Goal: Task Accomplishment & Management: Complete application form

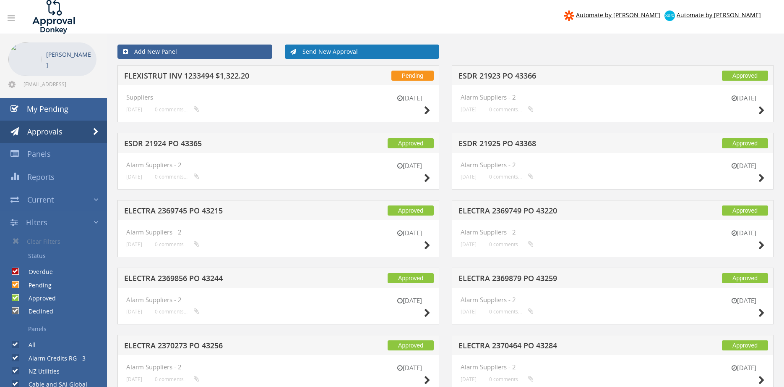
click at [346, 53] on link "Send New Approval" at bounding box center [362, 51] width 155 height 14
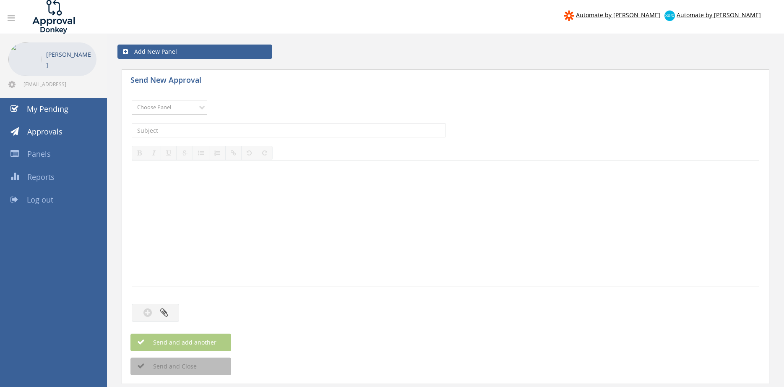
select select "9739"
click option "Credit Requests - 2" at bounding box center [0, 0] width 0 height 0
click at [240, 128] on input "text" at bounding box center [289, 130] width 314 height 14
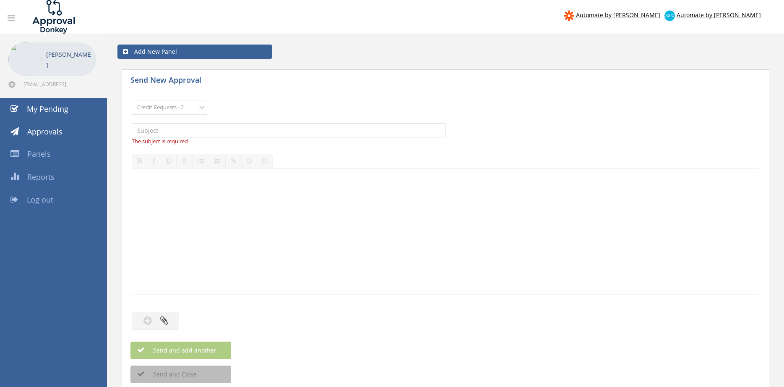
click at [265, 128] on input "text" at bounding box center [289, 130] width 314 height 14
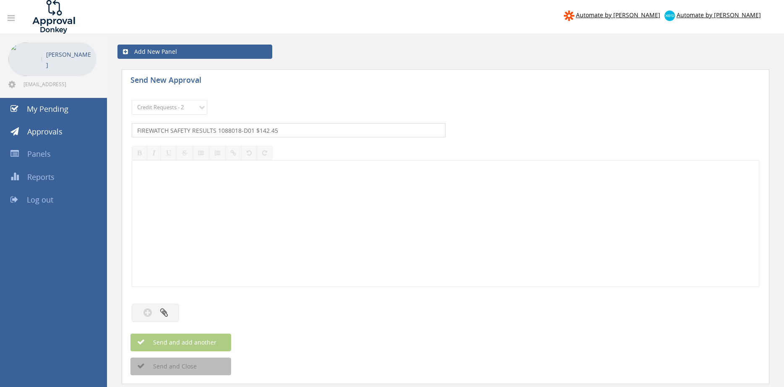
type input "FIREWATCH SAFETY RESULTS 1088018-D01 $142.45"
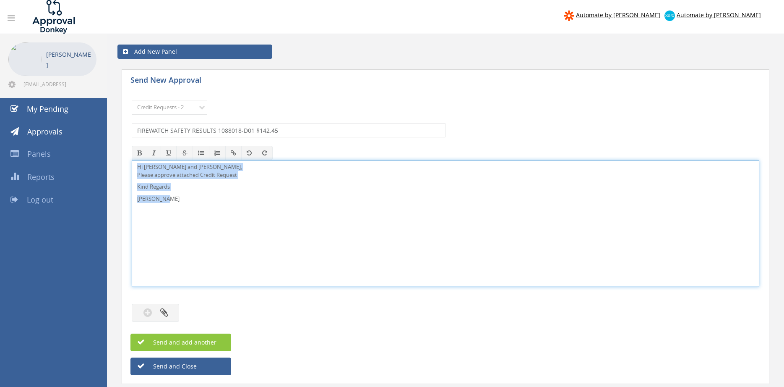
drag, startPoint x: 183, startPoint y: 207, endPoint x: 112, endPoint y: 148, distance: 92.1
click at [132, 160] on div "Hi [PERSON_NAME] and [PERSON_NAME], Please approve attached Credit Request Kind…" at bounding box center [446, 223] width 628 height 127
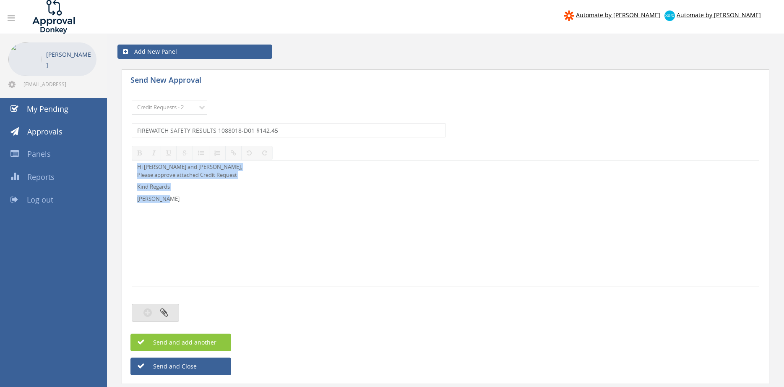
click at [175, 308] on button "button" at bounding box center [155, 312] width 47 height 18
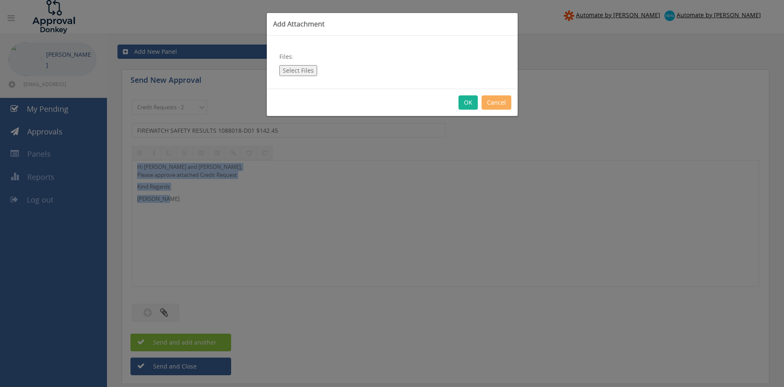
click at [298, 75] on button "Select Files" at bounding box center [299, 70] width 38 height 11
type input "C:\fakepath\FIREWATCH SAFETY RESULTS 1088018-D01.pdf"
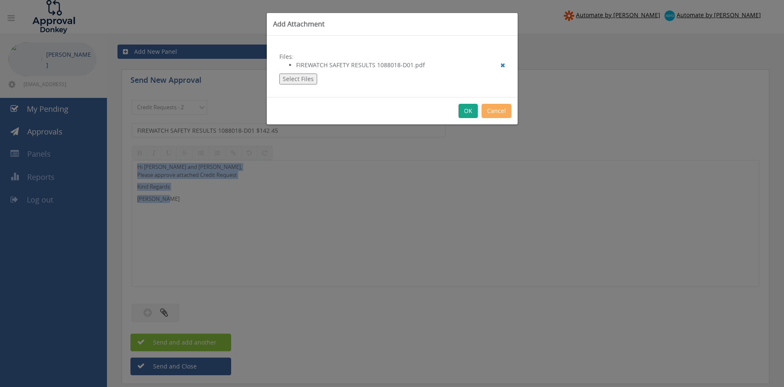
click at [472, 111] on button "OK" at bounding box center [468, 111] width 19 height 14
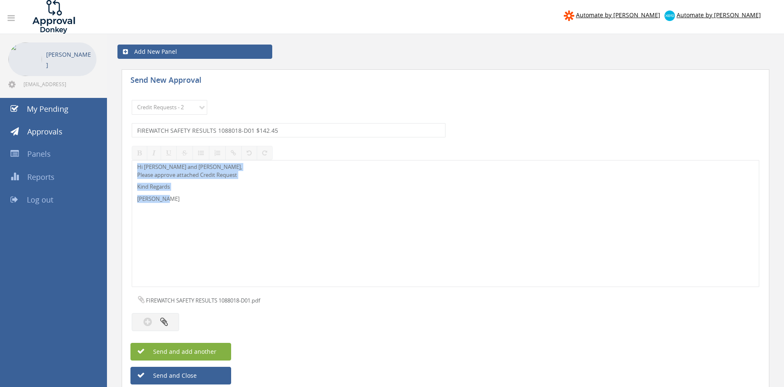
click at [221, 348] on button "Send and add another" at bounding box center [181, 351] width 101 height 18
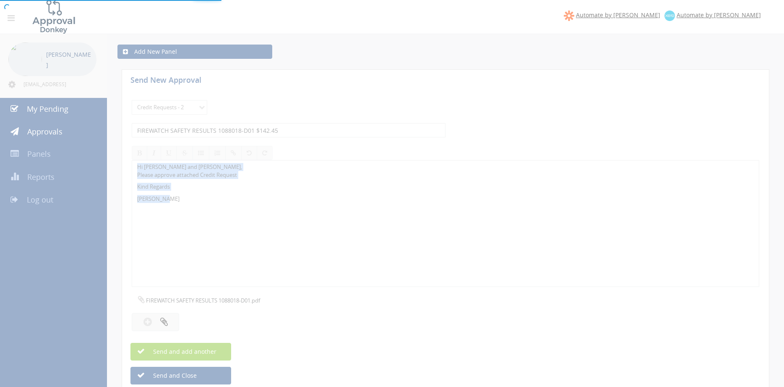
select select
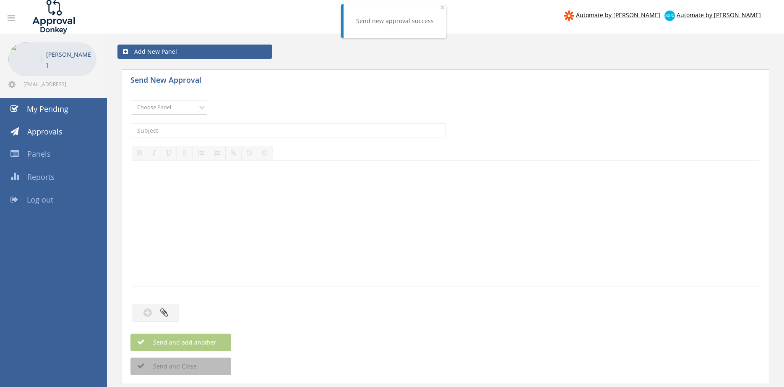
click at [132, 100] on select "Choose Panel Alarm Credits RG - 3 NZ Utilities Cable and SAI Global NZ Alarms-1…" at bounding box center [170, 107] width 76 height 15
select select "9739"
click option "Credit Requests - 2" at bounding box center [0, 0] width 0 height 0
click at [238, 131] on input "text" at bounding box center [289, 130] width 314 height 14
type input "STRIKER FIRE 1086482-D01 $429.00"
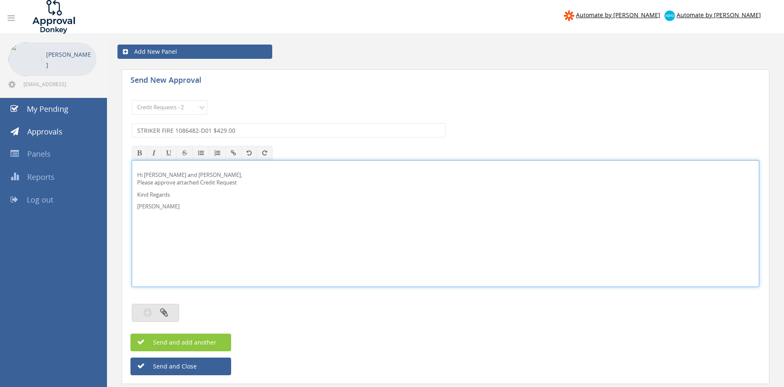
click at [172, 308] on button "button" at bounding box center [155, 312] width 47 height 18
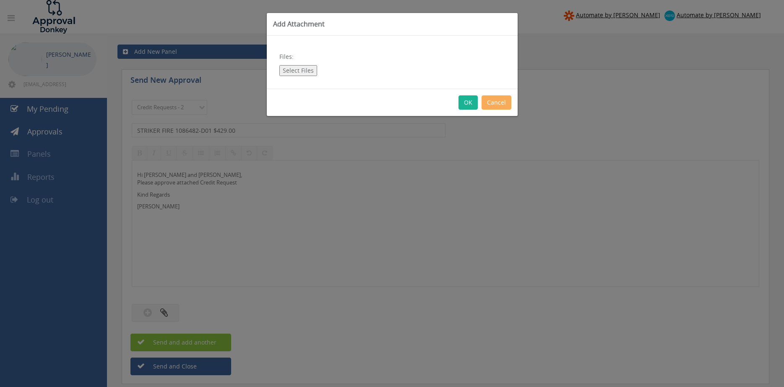
click at [306, 71] on button "Select Files" at bounding box center [299, 70] width 38 height 11
type input "C:\fakepath\STRIKER FIRE 1086482-D01.pdf"
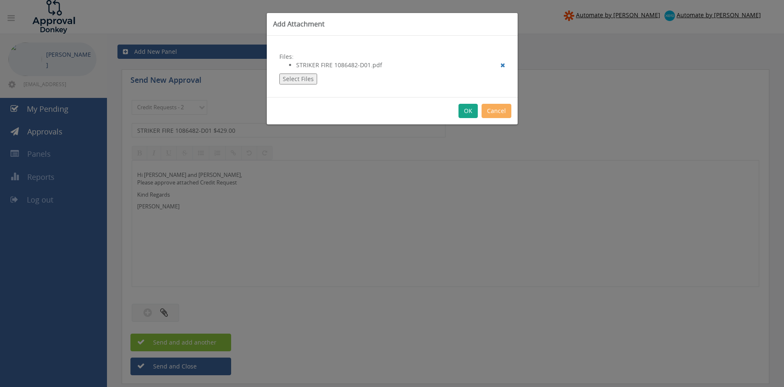
click at [464, 110] on button "OK" at bounding box center [468, 111] width 19 height 14
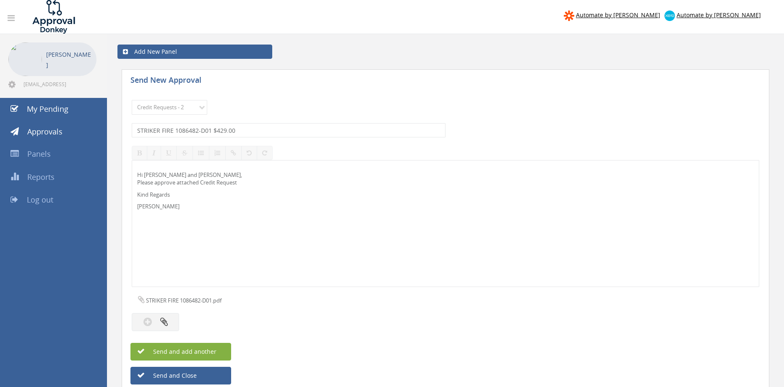
drag, startPoint x: 221, startPoint y: 350, endPoint x: 225, endPoint y: 348, distance: 4.4
click at [221, 350] on button "Send and add another" at bounding box center [181, 351] width 101 height 18
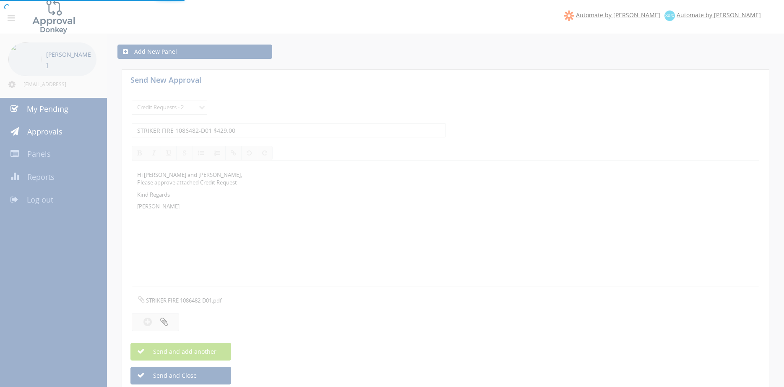
select select
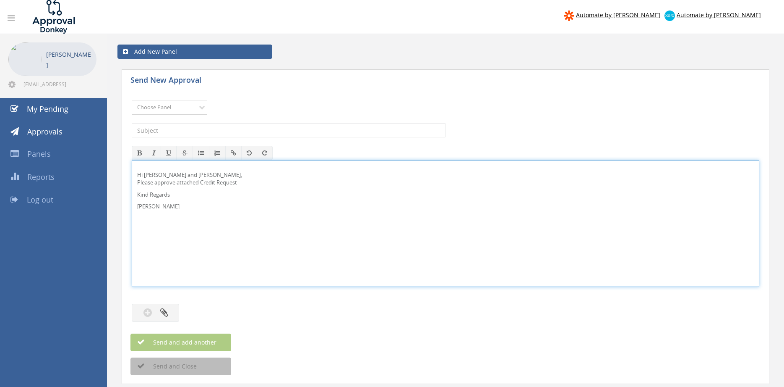
click at [132, 100] on select "Choose Panel Alarm Credits RG - 3 NZ Utilities Cable and SAI Global NZ Alarms-1…" at bounding box center [170, 107] width 76 height 15
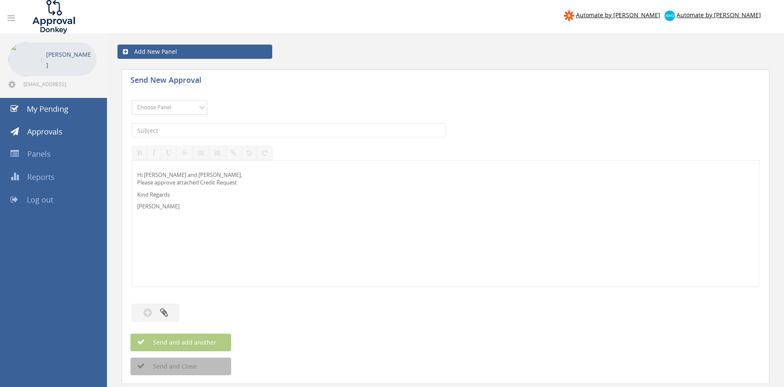
select select "9742"
click option "NZ Credits - 2" at bounding box center [0, 0] width 0 height 0
click at [213, 127] on input "text" at bounding box center [289, 130] width 314 height 14
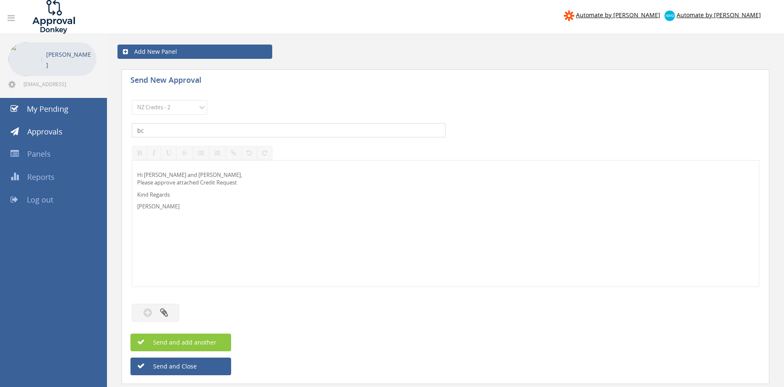
type input "b"
type input "BCIS 67797-D01 $161.10"
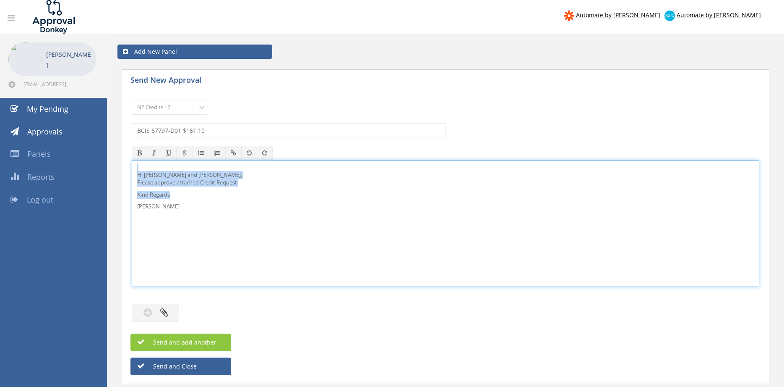
drag, startPoint x: 196, startPoint y: 216, endPoint x: 111, endPoint y: 167, distance: 98.0
click at [132, 164] on div "Hi [PERSON_NAME] and [PERSON_NAME], Please approve attached Credit Request Kind…" at bounding box center [446, 223] width 628 height 127
copy div "Hi [PERSON_NAME] and [PERSON_NAME], Please approve attached Credit Request Kind…"
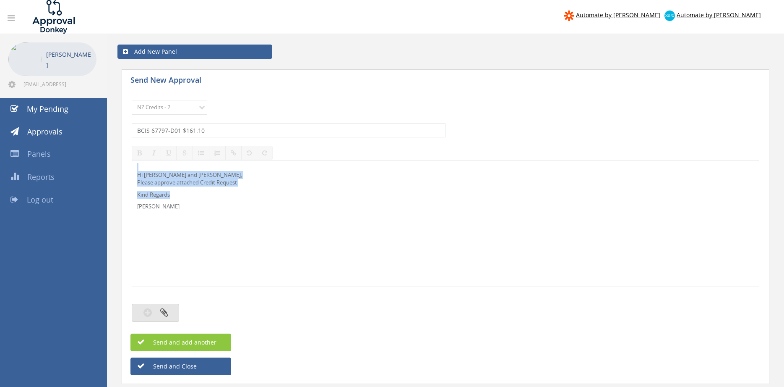
click at [165, 314] on icon "button" at bounding box center [164, 312] width 8 height 10
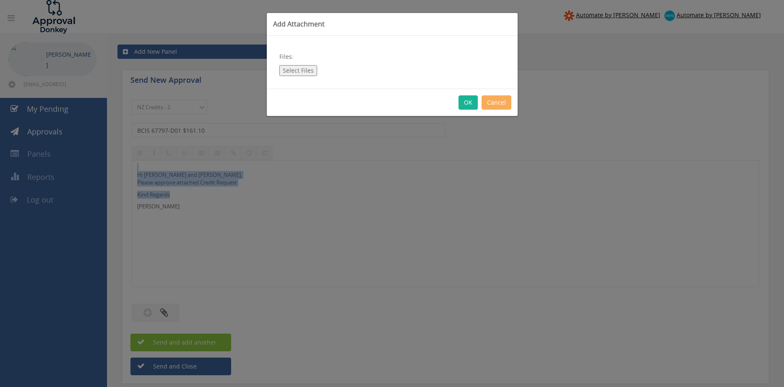
click at [307, 74] on button "Select Files" at bounding box center [299, 70] width 38 height 11
type input "C:\fakepath\BCIS 67797-D01.pdf"
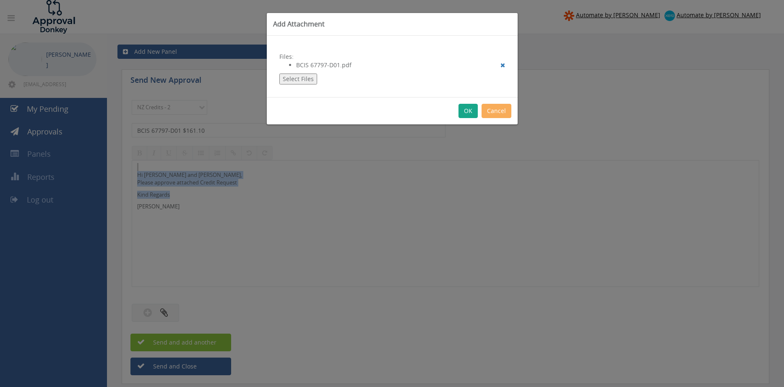
click at [468, 116] on button "OK" at bounding box center [468, 111] width 19 height 14
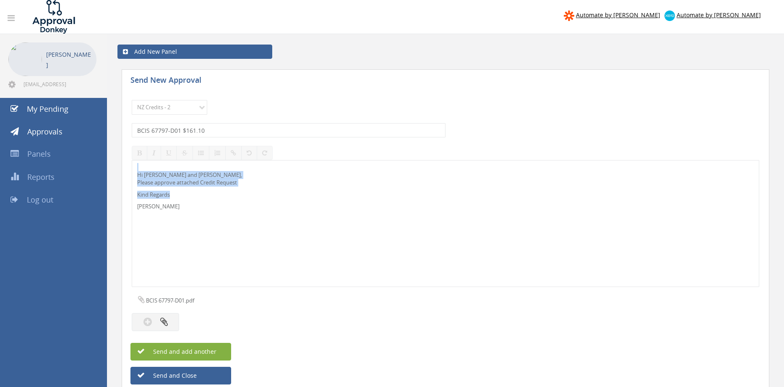
click at [225, 347] on button "Send and add another" at bounding box center [181, 351] width 101 height 18
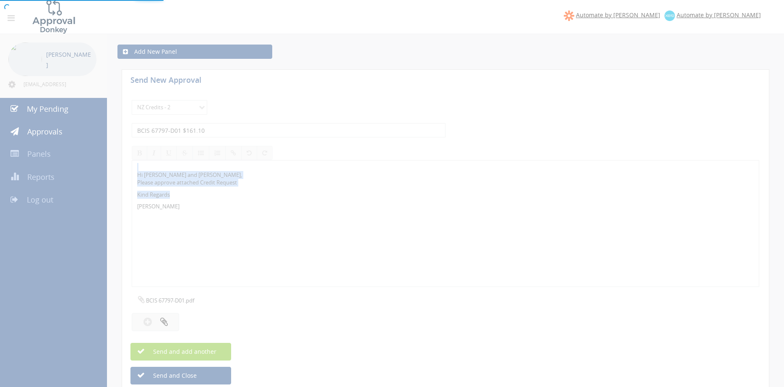
select select
